Goal: Transaction & Acquisition: Purchase product/service

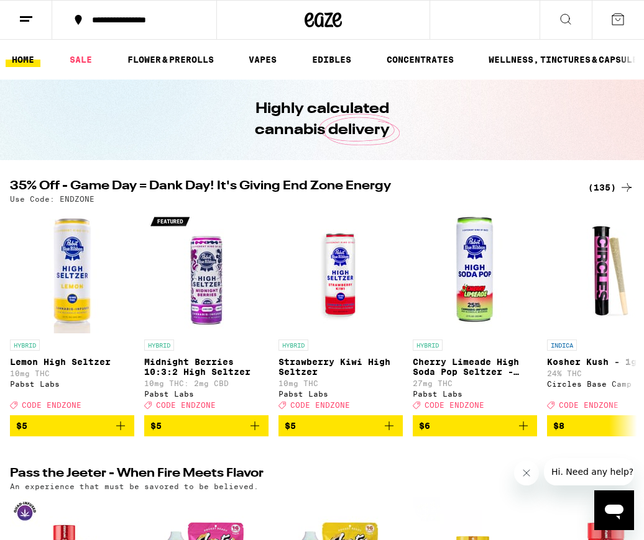
click at [601, 184] on div "(135)" at bounding box center [611, 187] width 46 height 15
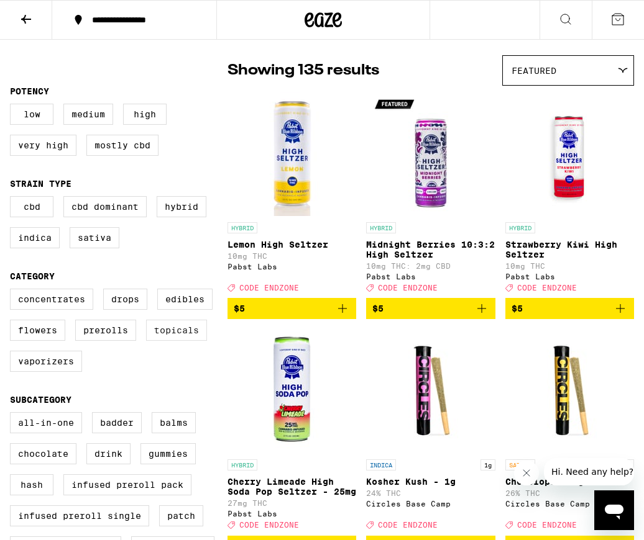
scroll to position [99, 0]
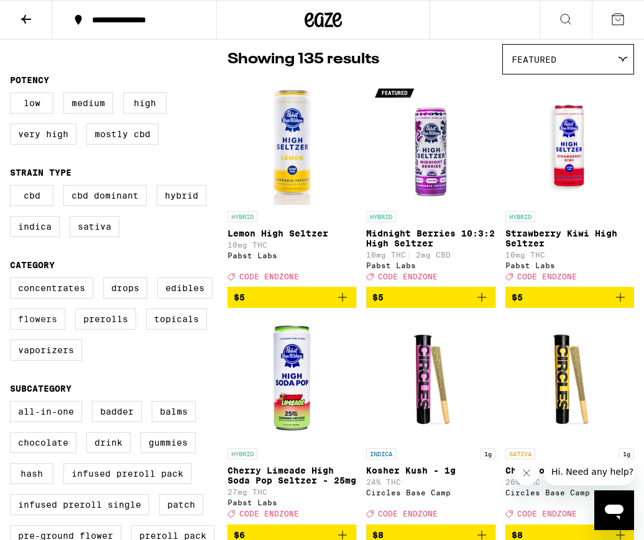
click at [37, 329] on label "Flowers" at bounding box center [37, 319] width 55 height 21
click at [13, 280] on input "Flowers" at bounding box center [12, 280] width 1 height 1
checkbox input "true"
